Goal: Navigation & Orientation: Find specific page/section

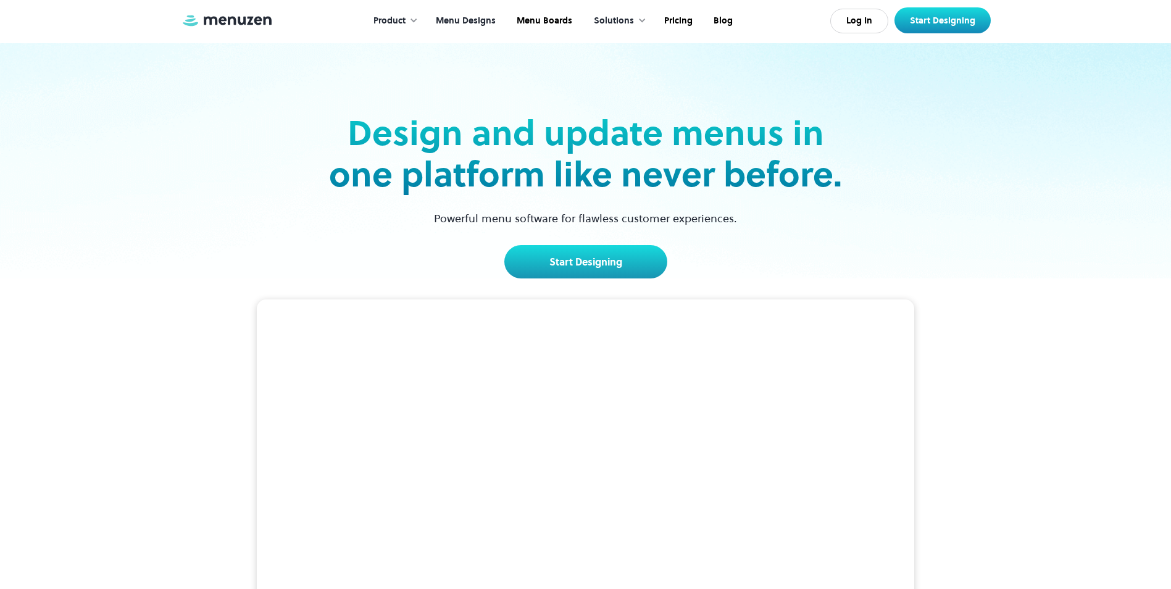
click at [454, 19] on link "Menu Designs" at bounding box center [464, 21] width 81 height 38
